Goal: Task Accomplishment & Management: Manage account settings

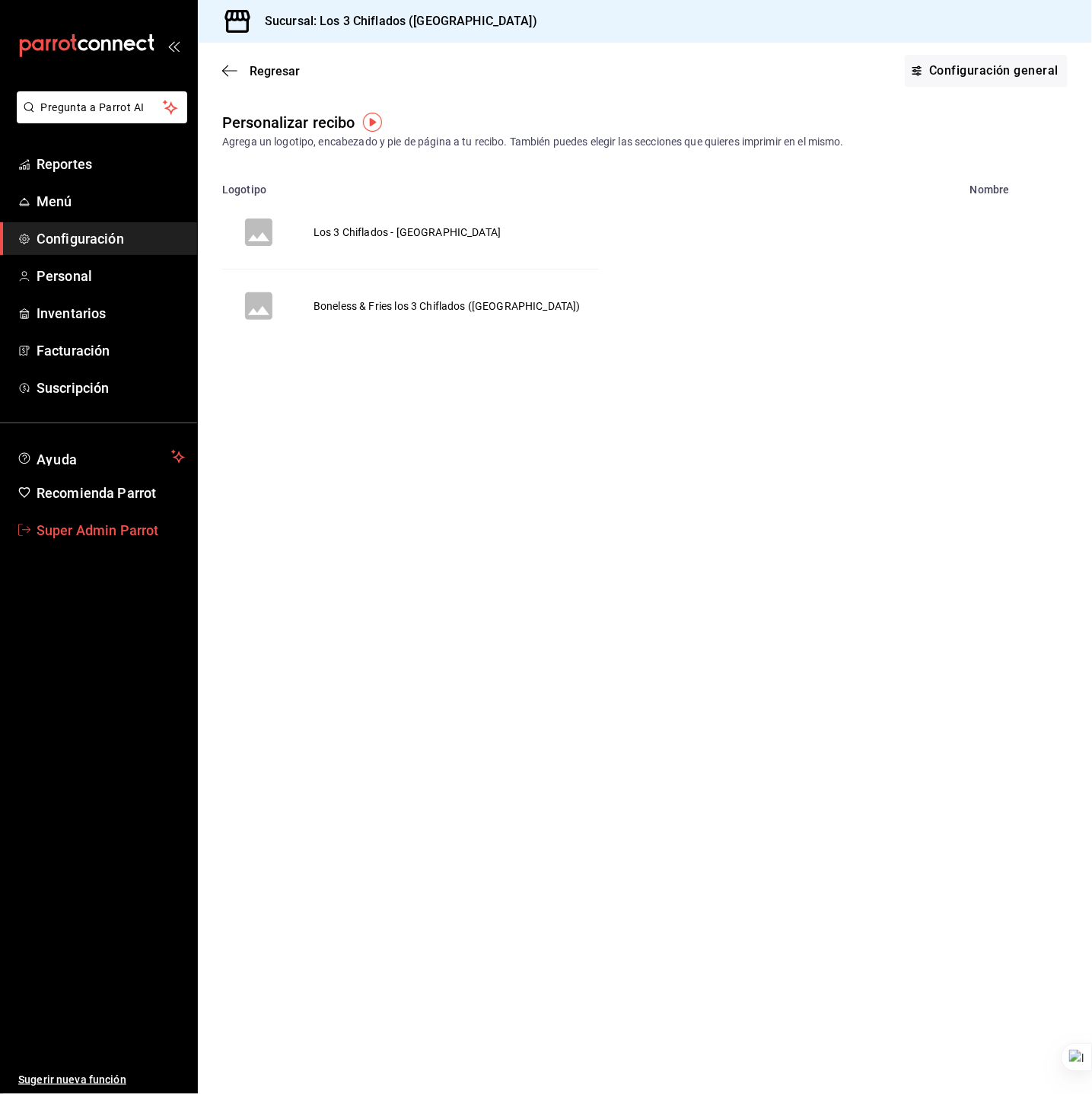
click at [116, 528] on span "Super Admin Parrot" at bounding box center [110, 531] width 148 height 21
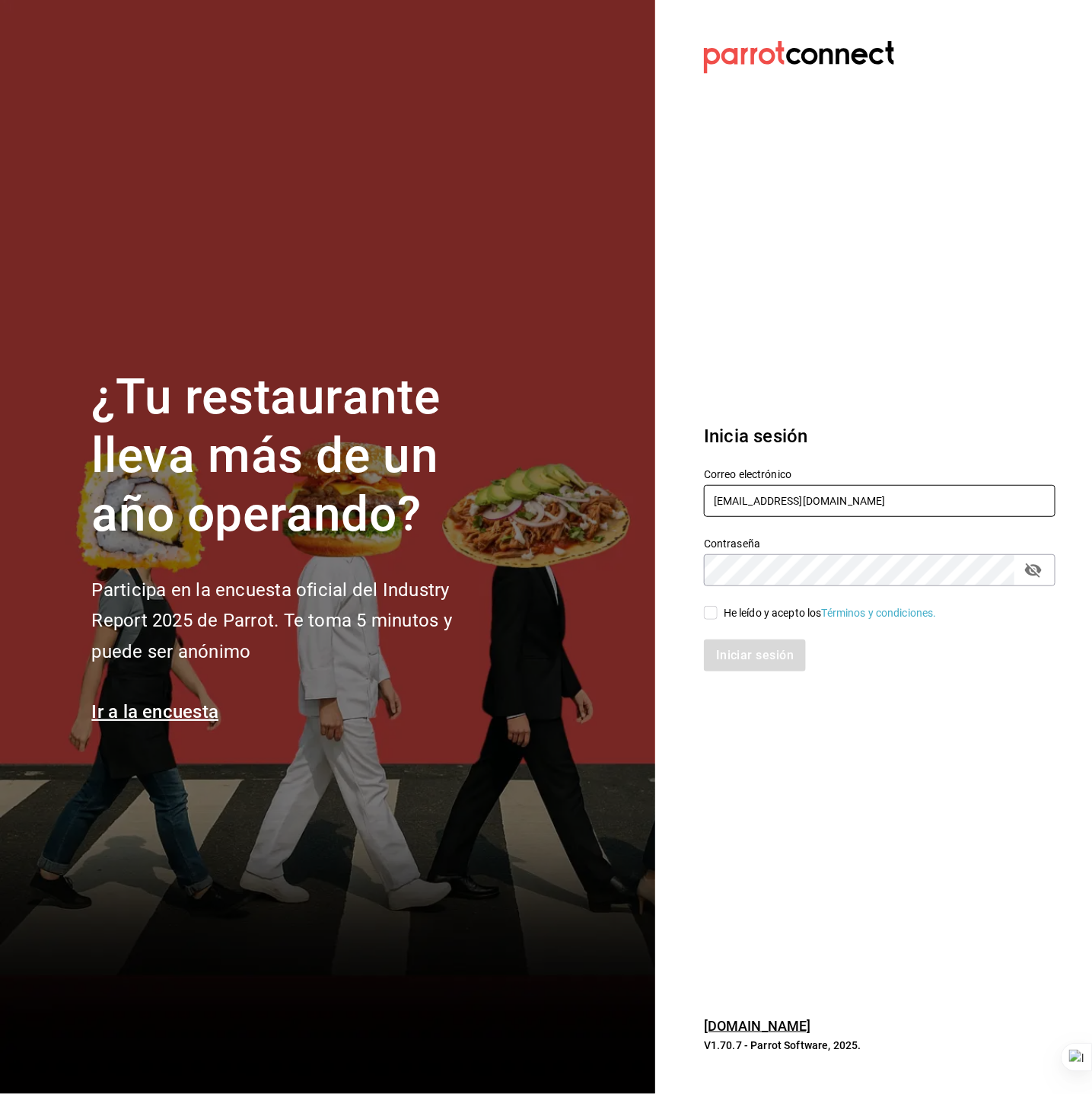
click at [741, 496] on input "los3chiflados@guadalupe.com" at bounding box center [879, 500] width 351 height 32
paste input "grainer@inari"
type input "grainer@inari.com"
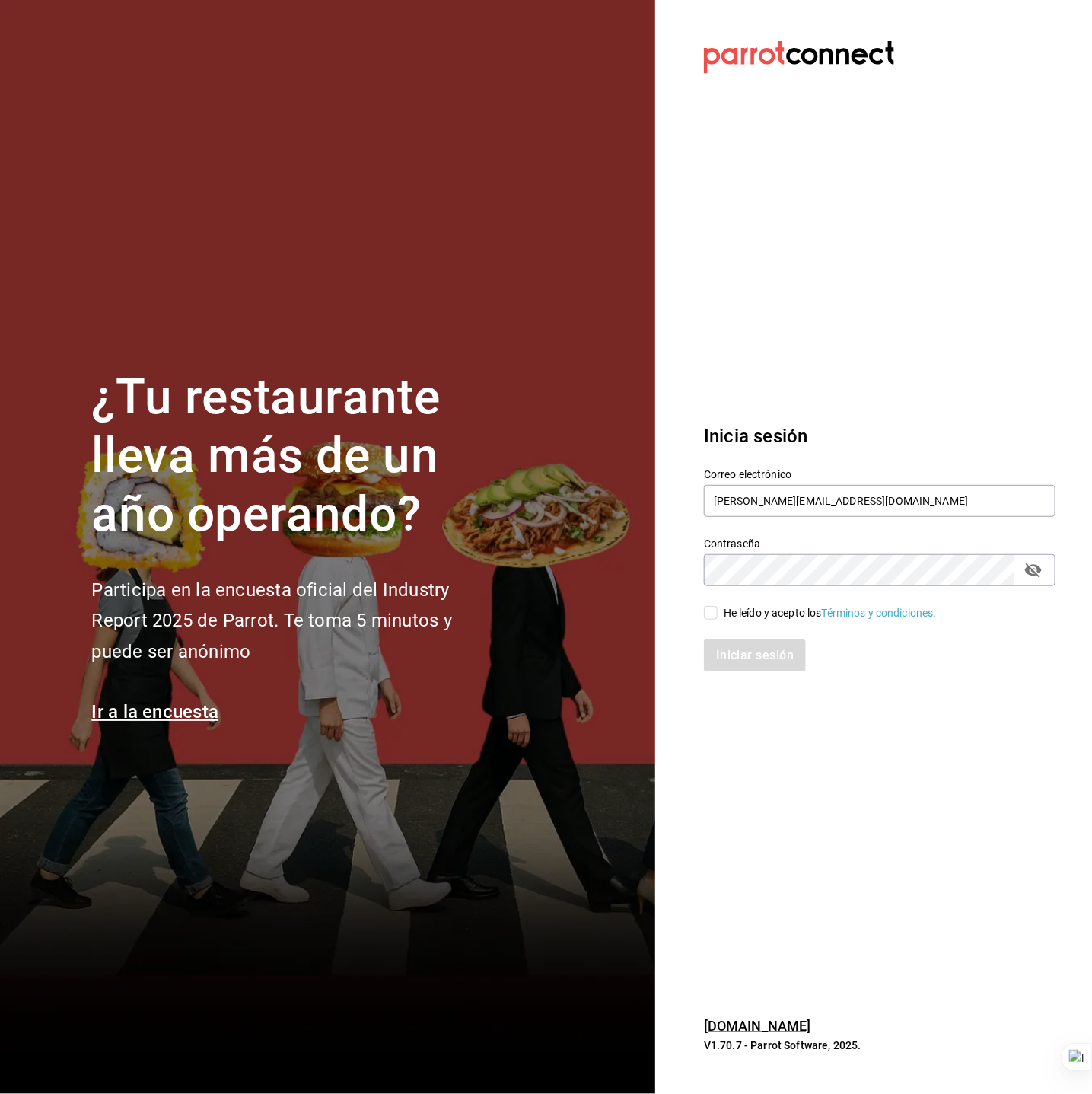
click at [712, 612] on input "He leído y acepto los Términos y condiciones." at bounding box center [710, 612] width 14 height 14
checkbox input "true"
click at [724, 649] on button "Iniciar sesión" at bounding box center [755, 655] width 103 height 32
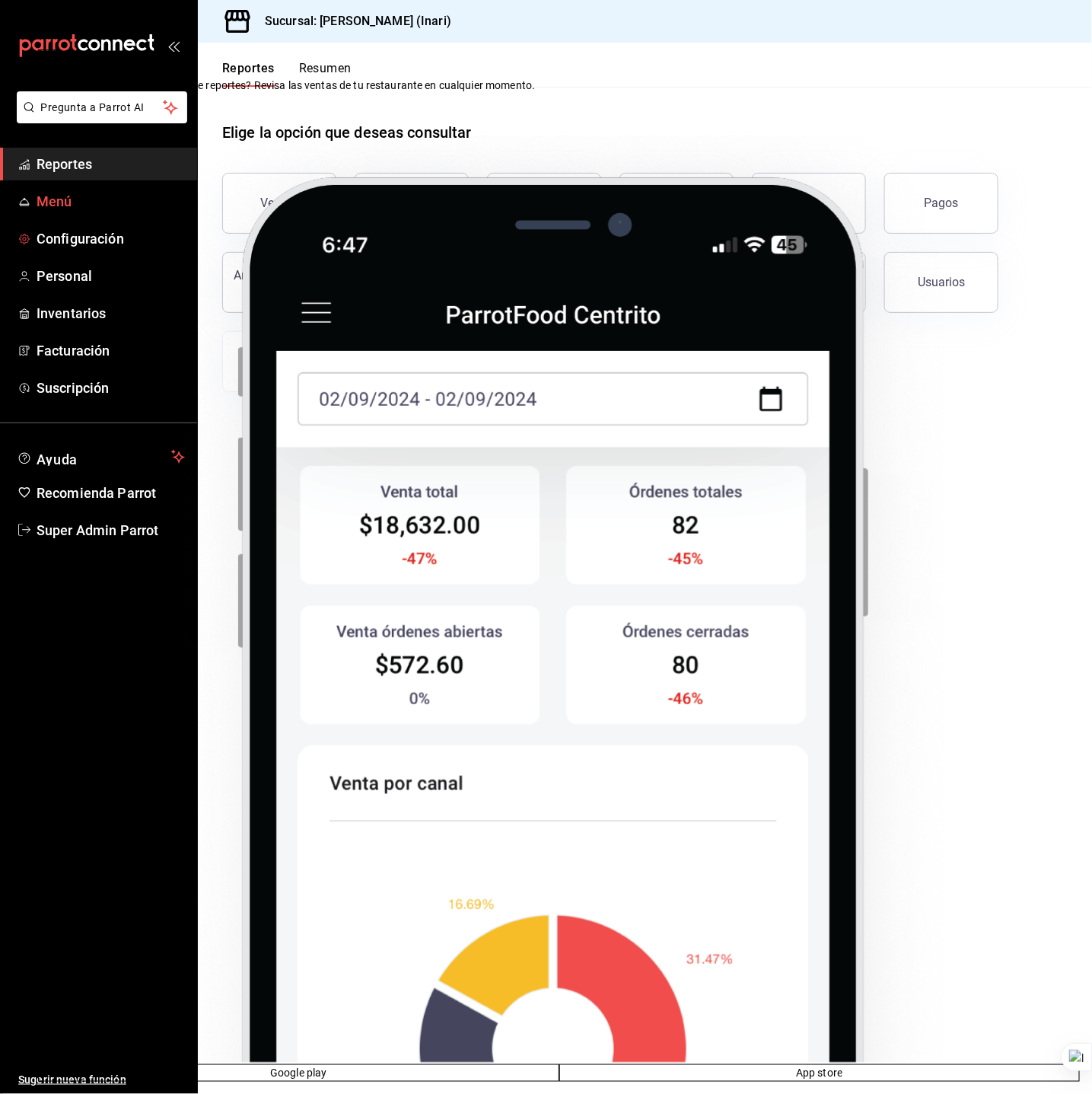
click at [78, 196] on span "Menú" at bounding box center [110, 202] width 148 height 21
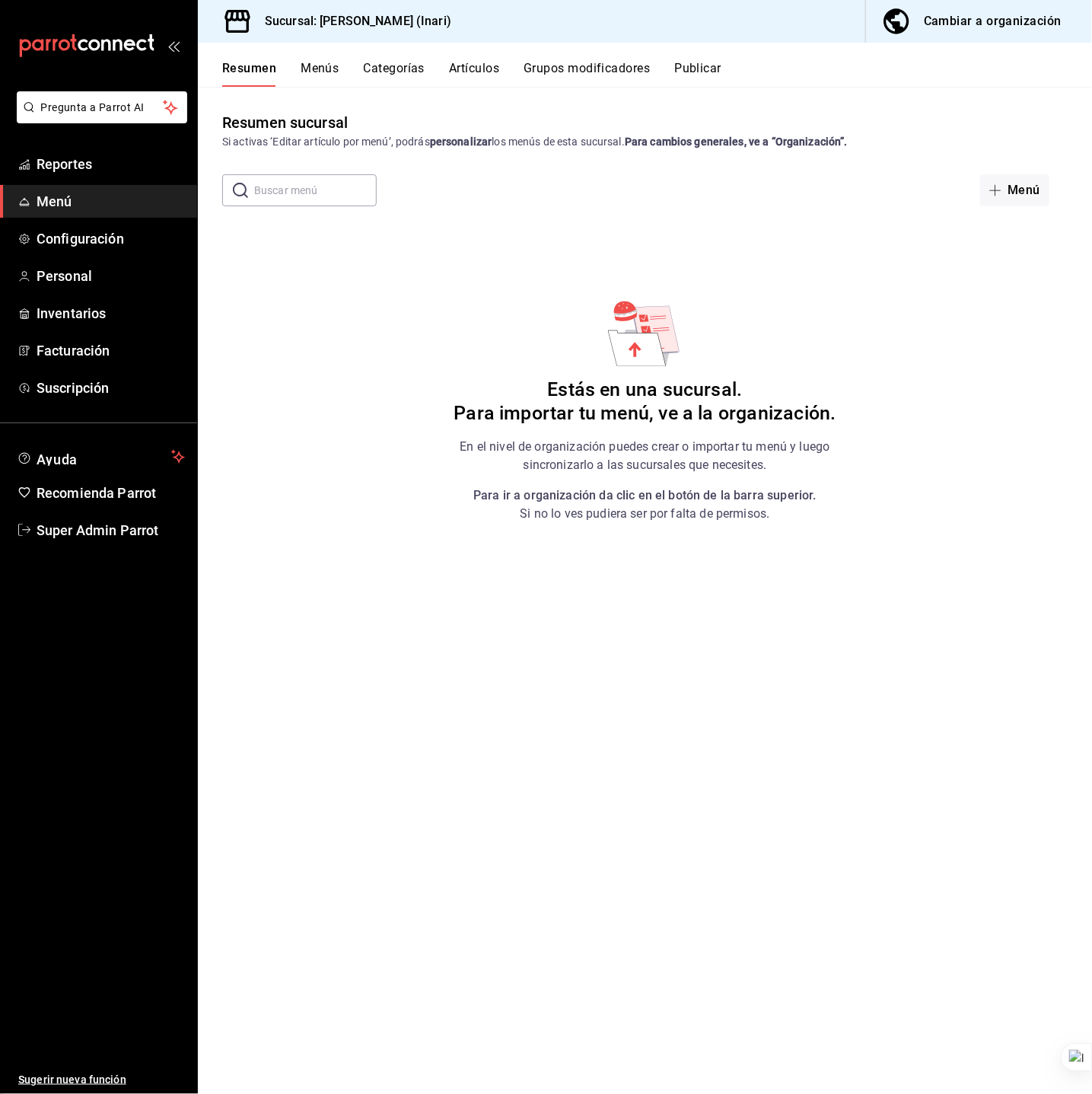
click at [899, 26] on icon "button" at bounding box center [896, 21] width 25 height 25
